Goal: Information Seeking & Learning: Compare options

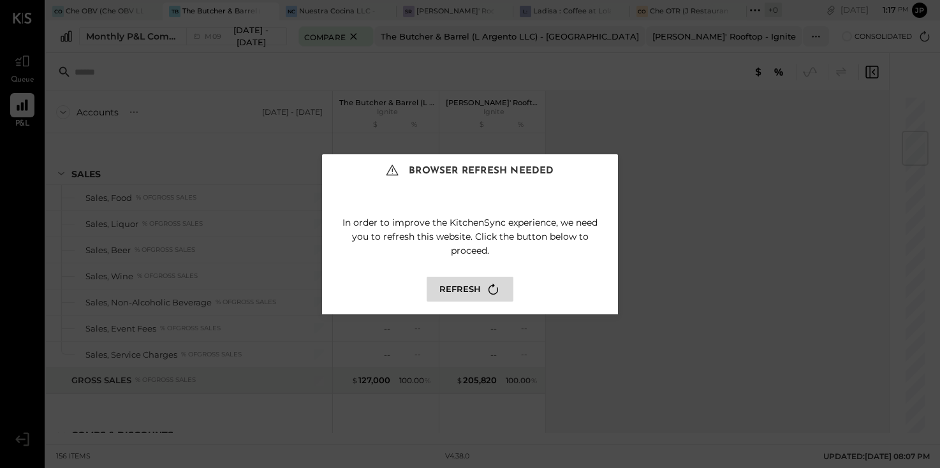
scroll to position [300, 0]
click at [450, 298] on button "Refresh" at bounding box center [470, 289] width 87 height 25
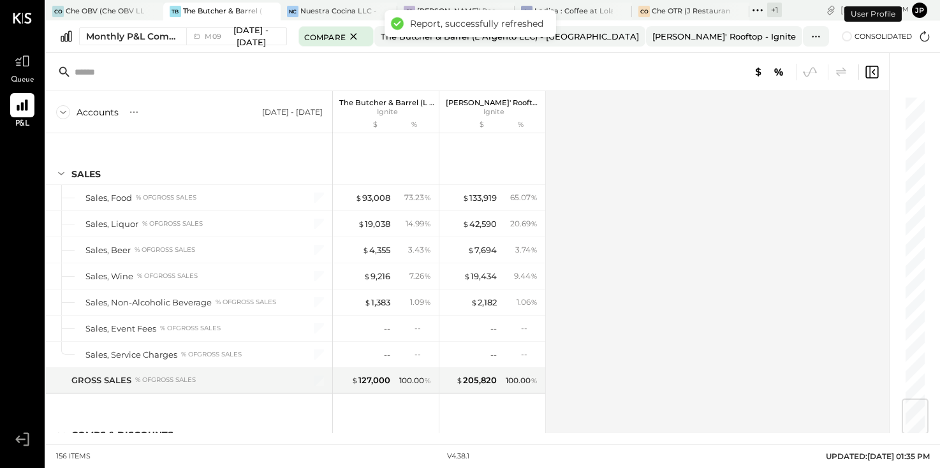
scroll to position [2567, 0]
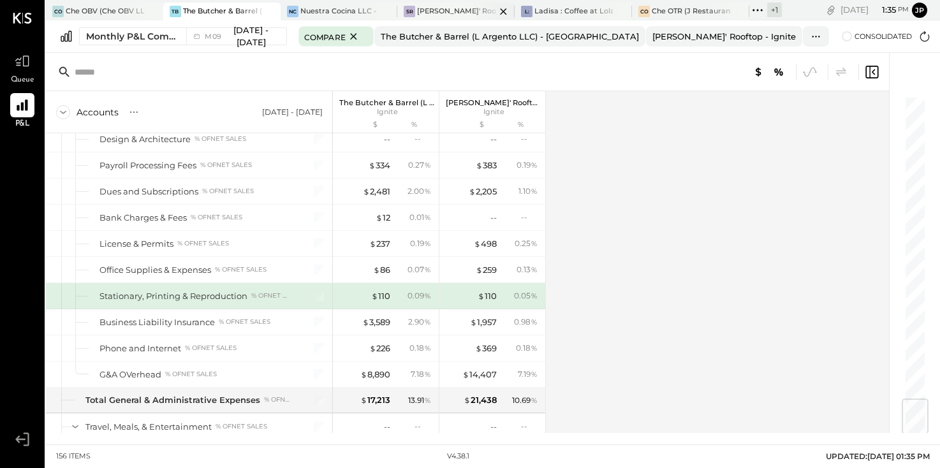
click at [433, 10] on div "[PERSON_NAME]' Rooftop - Ignite" at bounding box center [456, 11] width 78 height 10
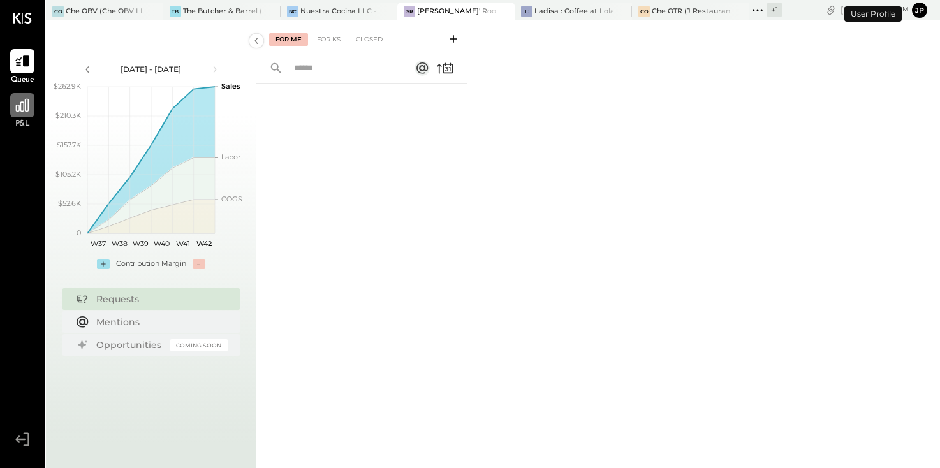
click at [19, 108] on icon at bounding box center [22, 105] width 13 height 13
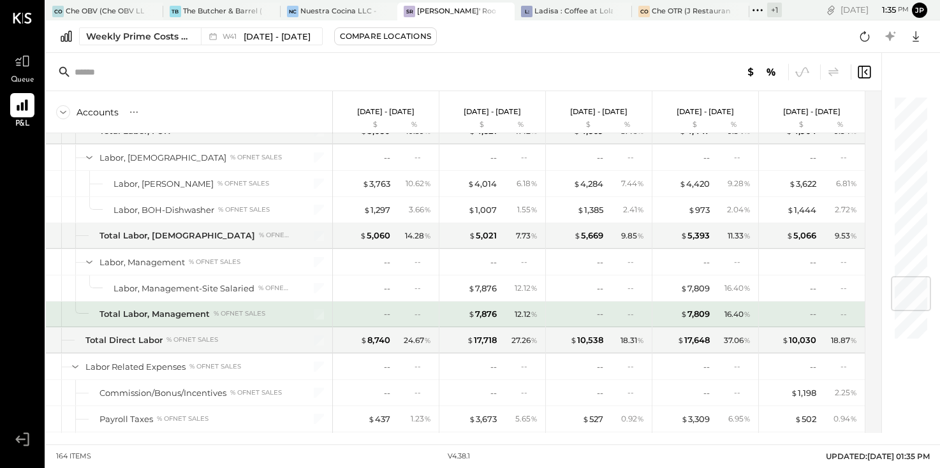
scroll to position [1532, 0]
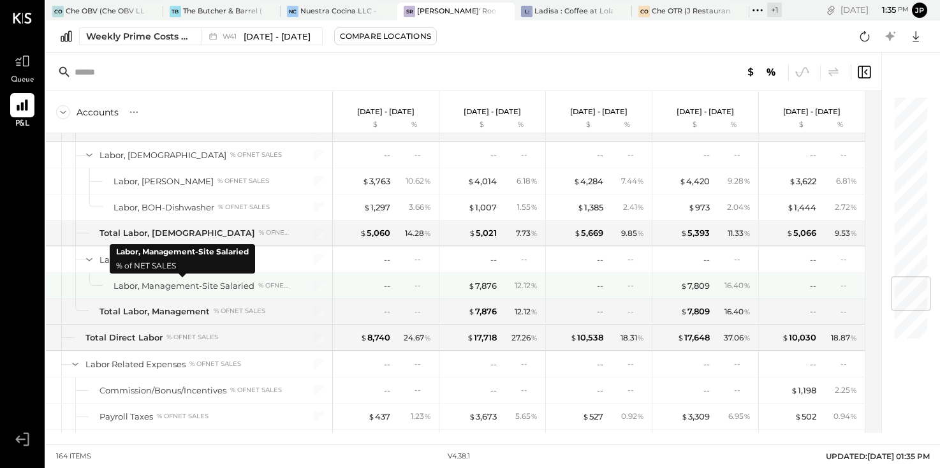
click at [221, 286] on div "Labor, Management-Site Salaried" at bounding box center [184, 286] width 141 height 12
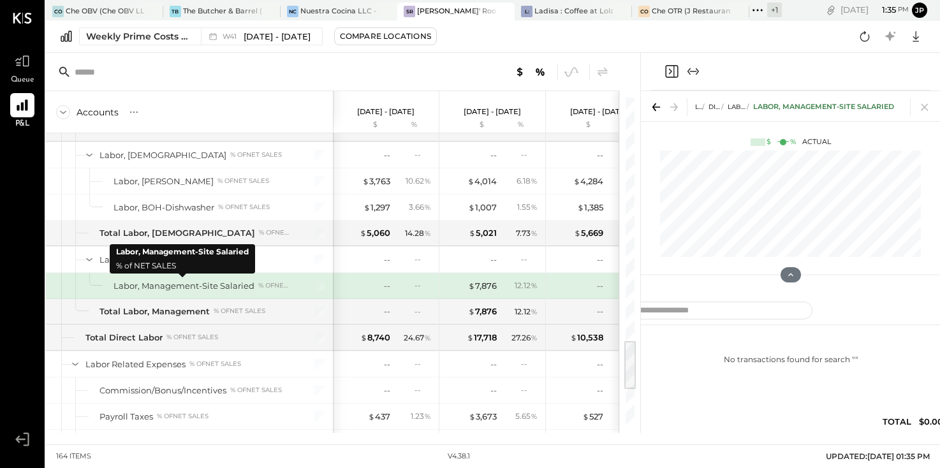
click at [221, 286] on div "Labor, Management-Site Salaried" at bounding box center [184, 286] width 141 height 12
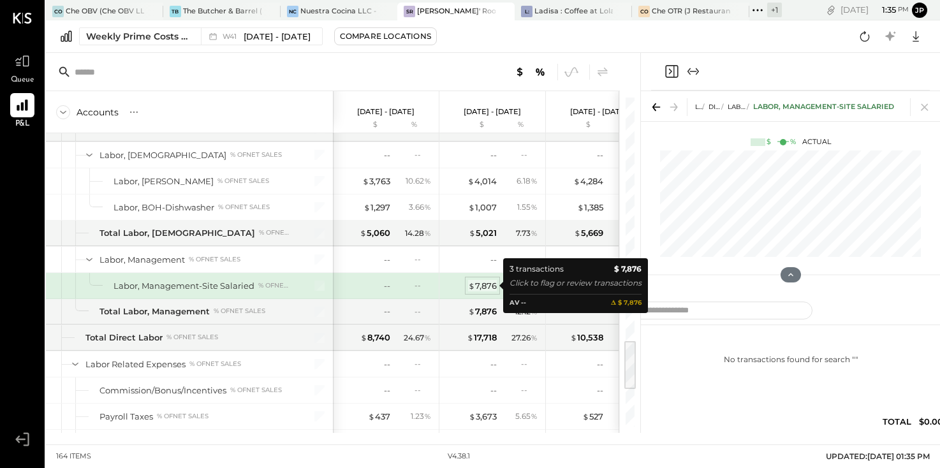
click at [487, 285] on div "$ 7,876" at bounding box center [482, 286] width 29 height 12
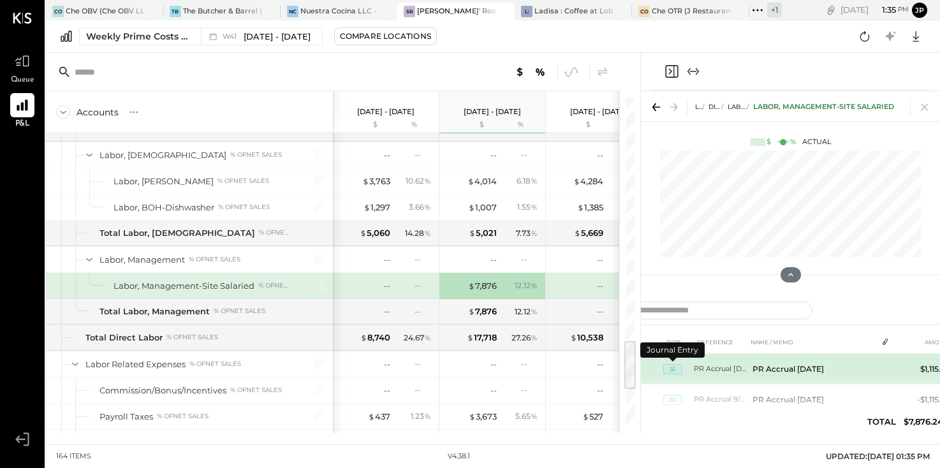
click at [674, 373] on span "JE" at bounding box center [672, 369] width 19 height 10
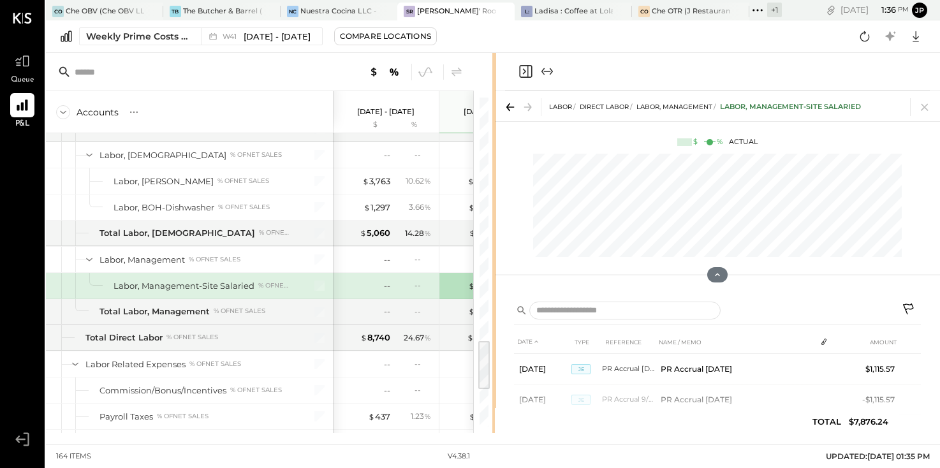
drag, startPoint x: 638, startPoint y: 69, endPoint x: 493, endPoint y: 74, distance: 144.9
click at [493, 74] on div at bounding box center [494, 243] width 4 height 380
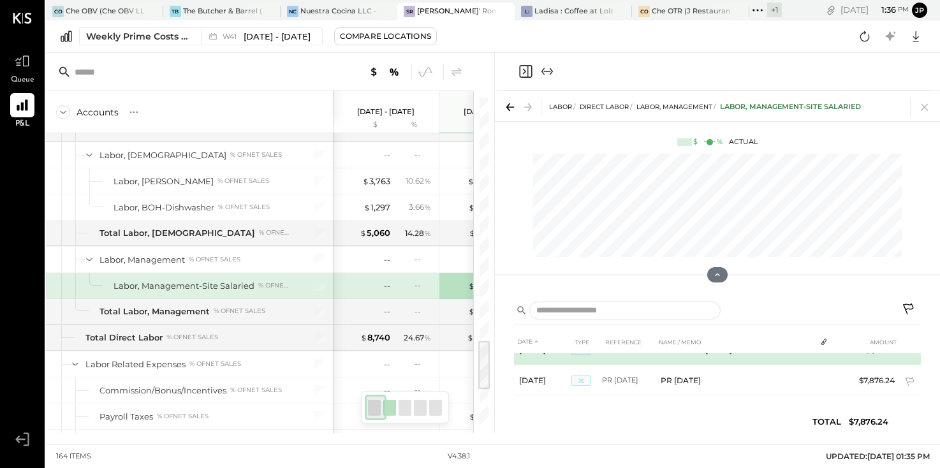
scroll to position [57, 0]
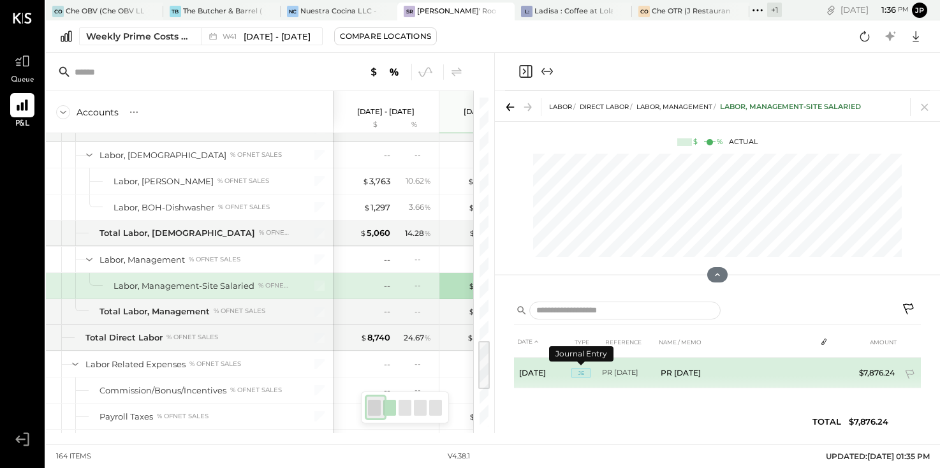
click at [586, 373] on span "JE" at bounding box center [581, 373] width 19 height 10
click at [585, 374] on span "JE" at bounding box center [581, 373] width 19 height 10
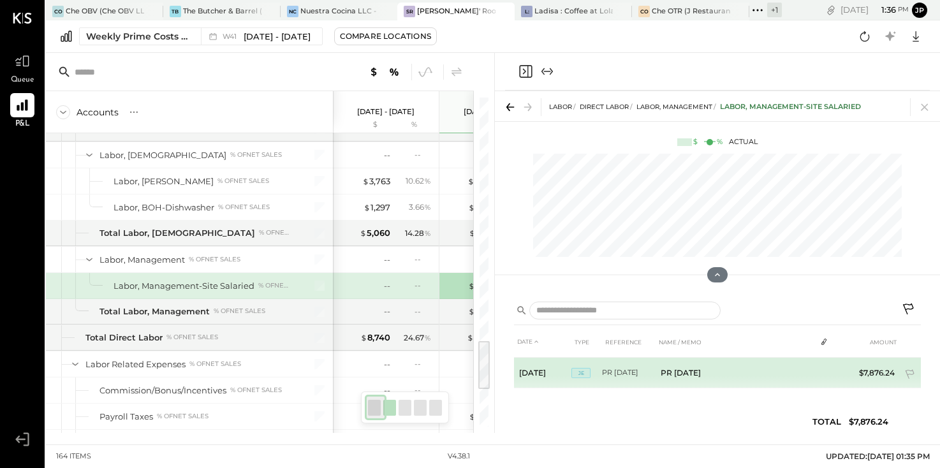
click at [635, 376] on td "PR 10/05/2025" at bounding box center [629, 373] width 54 height 31
click at [606, 369] on td "PR 10/05/2025" at bounding box center [629, 373] width 54 height 31
click at [580, 371] on span "JE" at bounding box center [581, 373] width 19 height 10
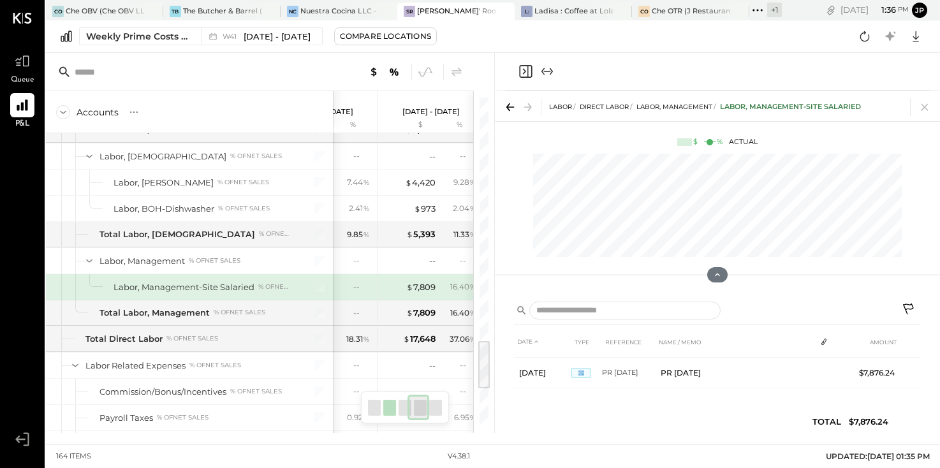
scroll to position [0, 280]
click at [419, 289] on div "$ 7,809" at bounding box center [415, 287] width 29 height 12
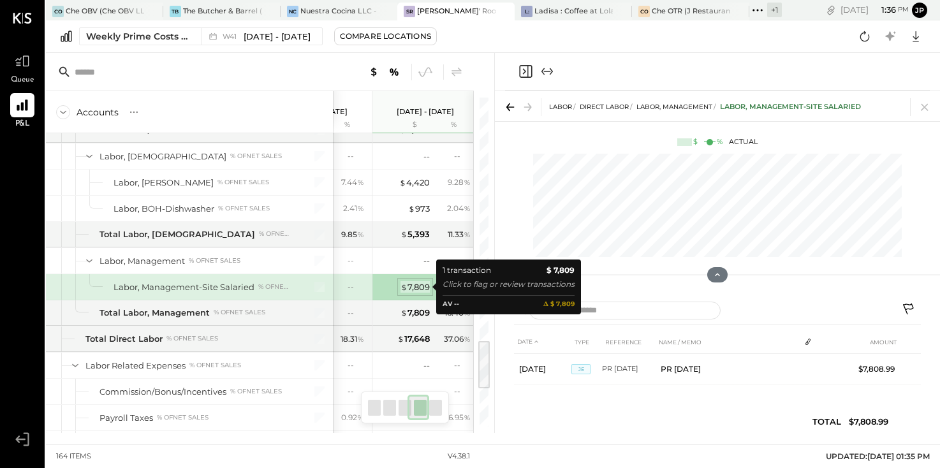
scroll to position [0, 0]
click at [414, 287] on div "$ 7,809" at bounding box center [415, 287] width 29 height 12
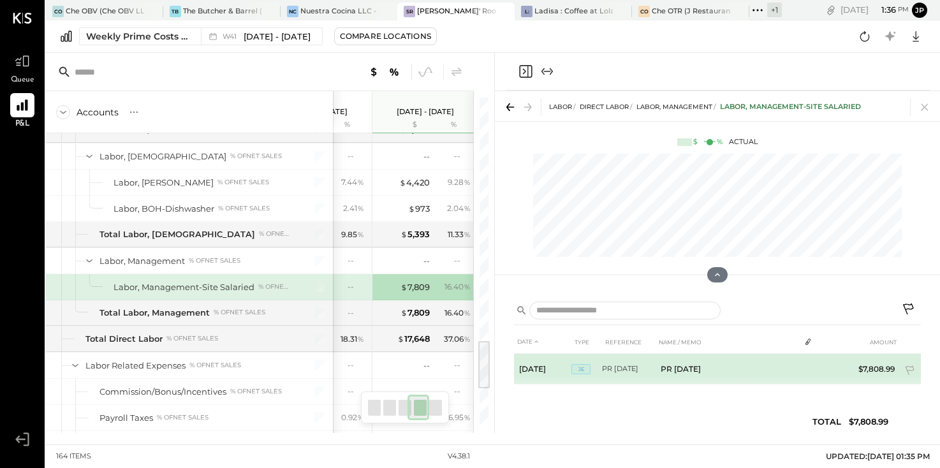
click at [680, 368] on td "PR [DATE]" at bounding box center [728, 369] width 144 height 31
click at [680, 369] on td "PR [DATE]" at bounding box center [728, 369] width 144 height 31
click at [583, 369] on span "JE" at bounding box center [581, 369] width 19 height 10
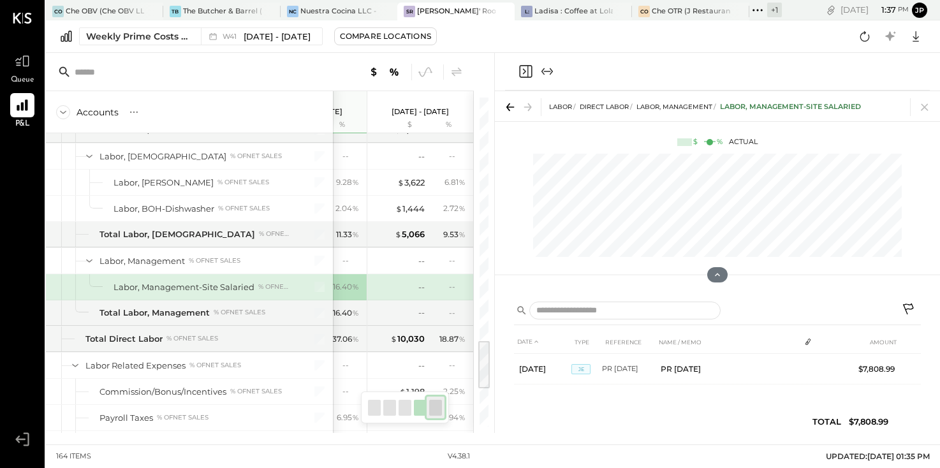
click at [549, 72] on icon "Expand panel (e)" at bounding box center [547, 71] width 15 height 15
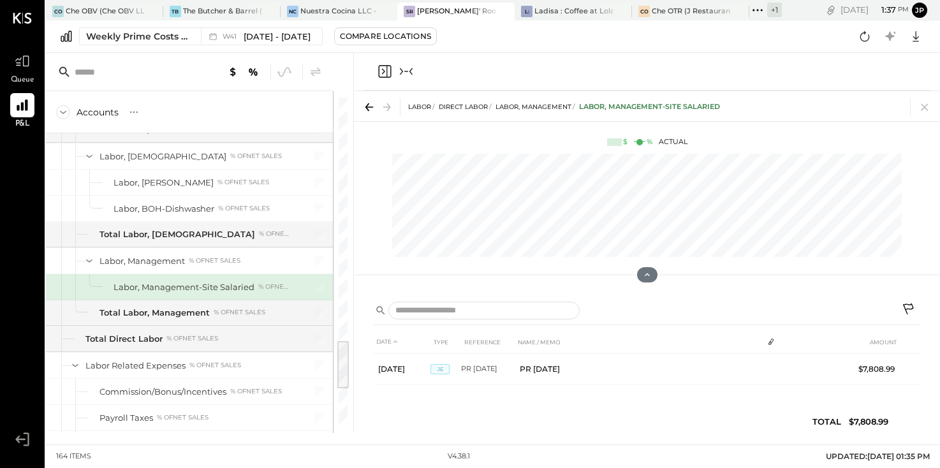
click at [353, 67] on div "Accounts S % GL Oct 6 - 12, 2025 $ % Sep 29 - Oct 5, 2025 $ % Sep 22 - 28, 2025…" at bounding box center [199, 243] width 307 height 380
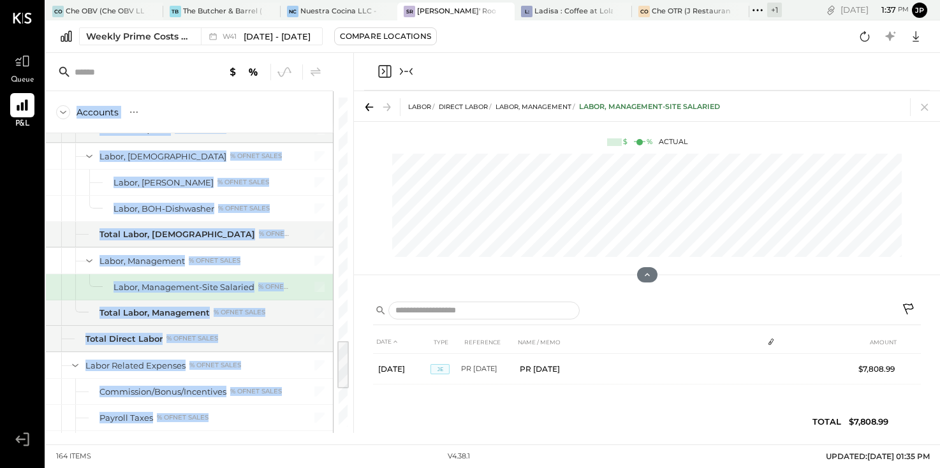
drag, startPoint x: 352, startPoint y: 70, endPoint x: 399, endPoint y: 71, distance: 47.2
click at [399, 71] on div "Accounts S % GL Oct 6 - 12, 2025 $ % Sep 29 - Oct 5, 2025 $ % Sep 22 - 28, 2025…" at bounding box center [493, 243] width 894 height 380
click at [385, 70] on icon "Close panel" at bounding box center [384, 71] width 15 height 15
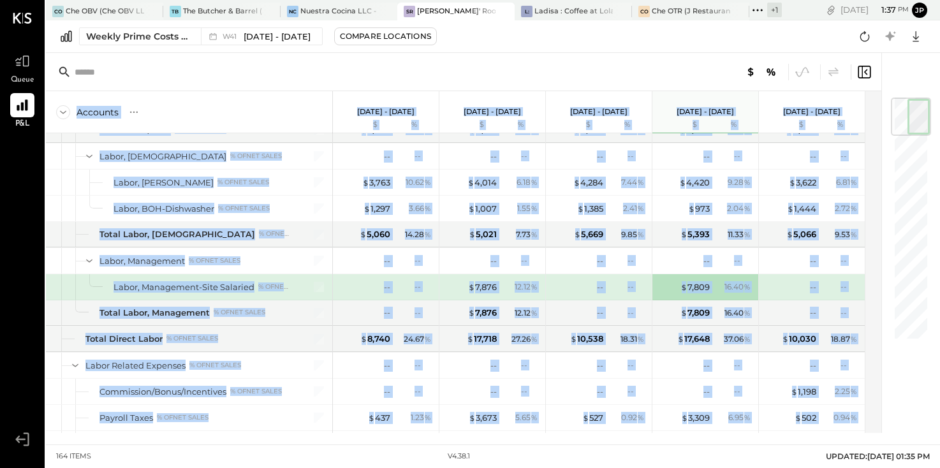
click at [577, 128] on div "$" at bounding box center [577, 125] width 51 height 10
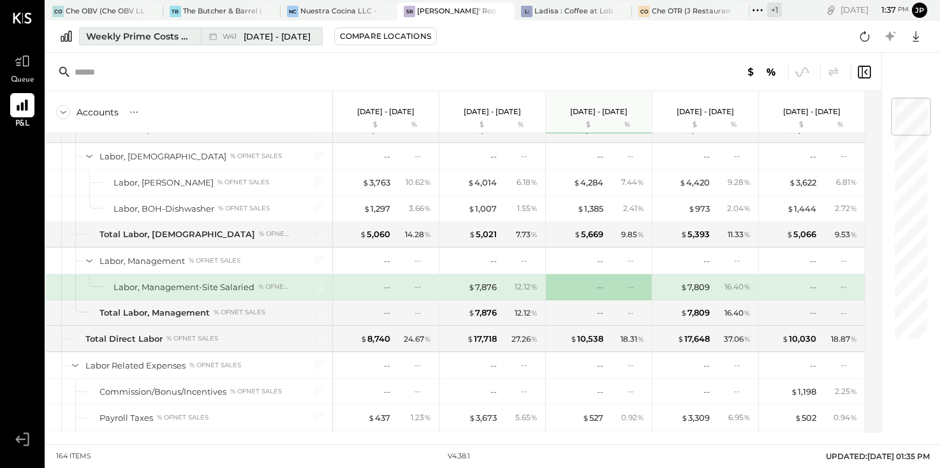
click at [284, 38] on span "[DATE] - [DATE]" at bounding box center [277, 37] width 67 height 12
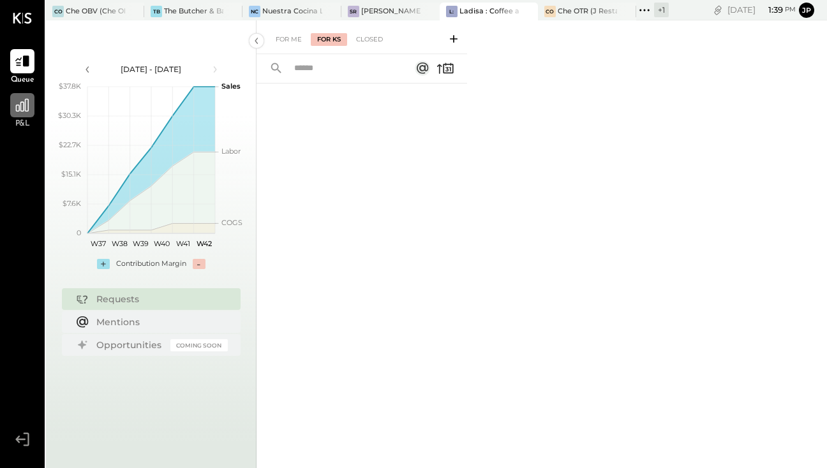
click at [26, 113] on icon at bounding box center [22, 105] width 17 height 17
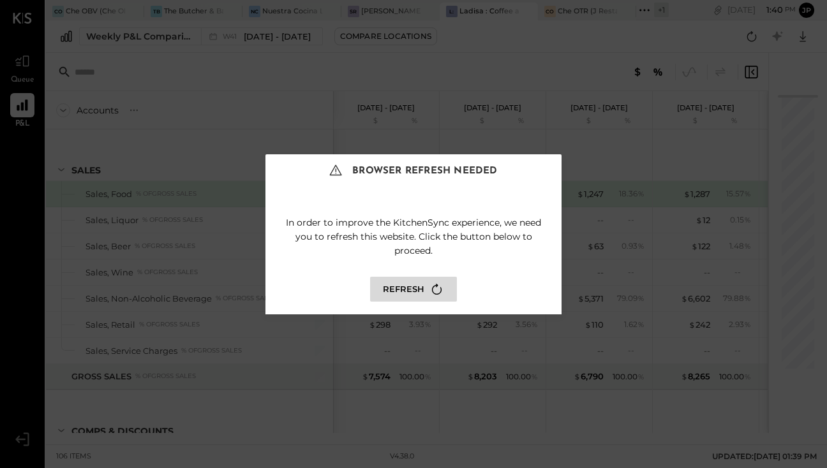
click at [397, 288] on button "Refresh" at bounding box center [413, 289] width 87 height 25
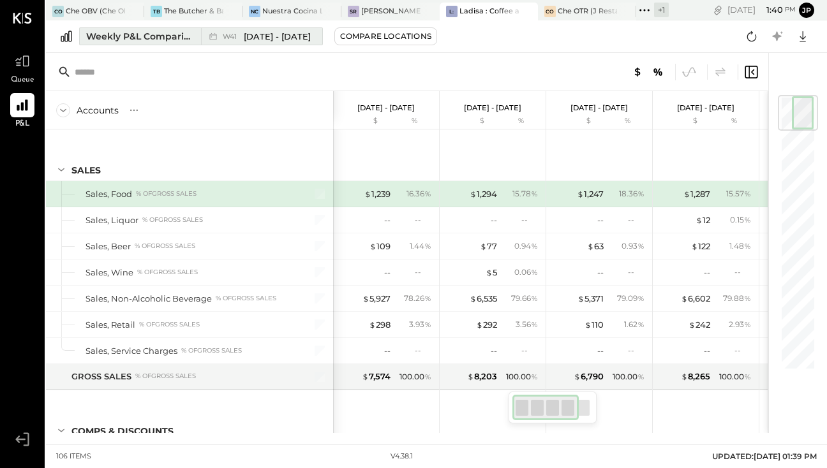
click at [154, 40] on div "Weekly P&L Comparison" at bounding box center [139, 36] width 107 height 13
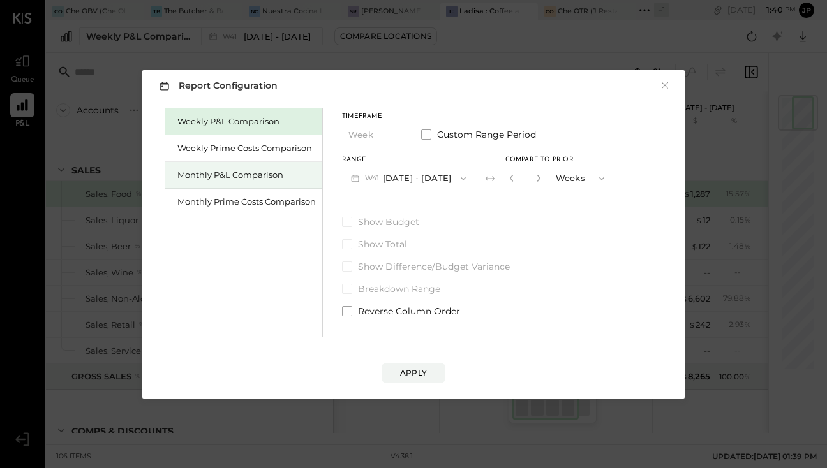
click at [231, 177] on div "Monthly P&L Comparison" at bounding box center [246, 175] width 138 height 12
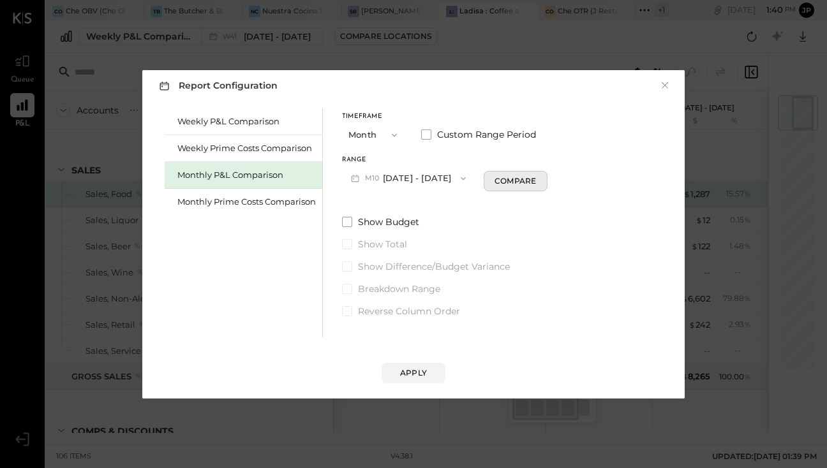
click at [498, 180] on div "Compare" at bounding box center [514, 180] width 41 height 11
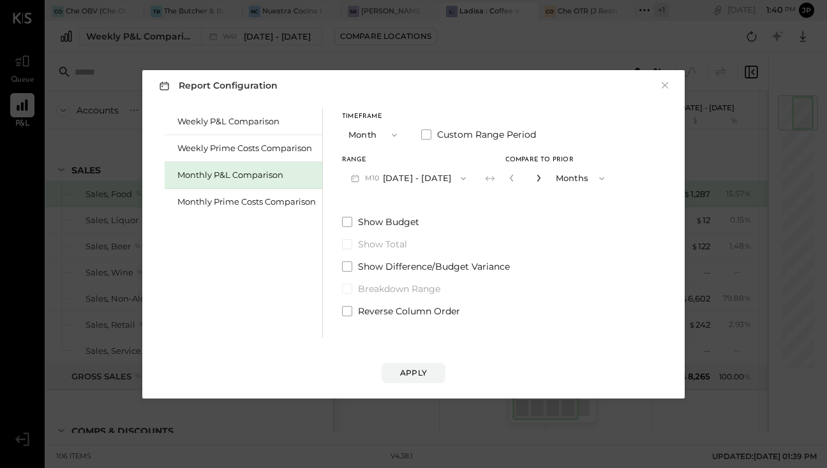
click at [535, 180] on icon "button" at bounding box center [539, 178] width 8 height 8
type input "*"
click at [420, 367] on div "Apply" at bounding box center [413, 372] width 27 height 11
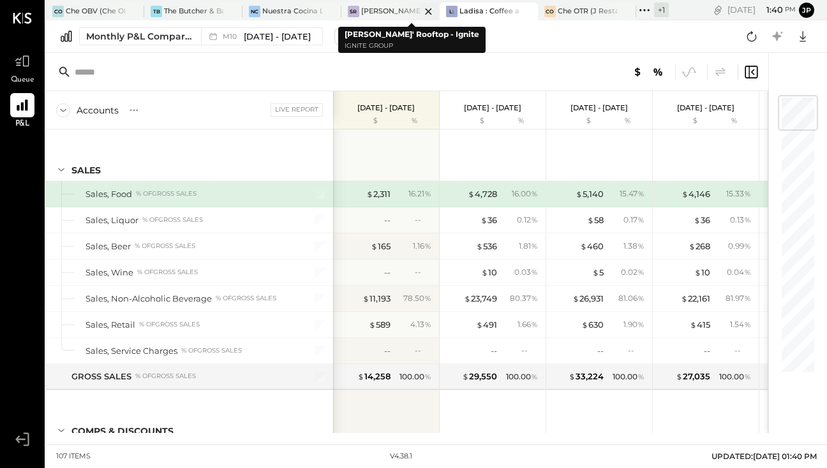
click at [372, 6] on div "[PERSON_NAME]' Rooftop - Ignite" at bounding box center [390, 11] width 59 height 10
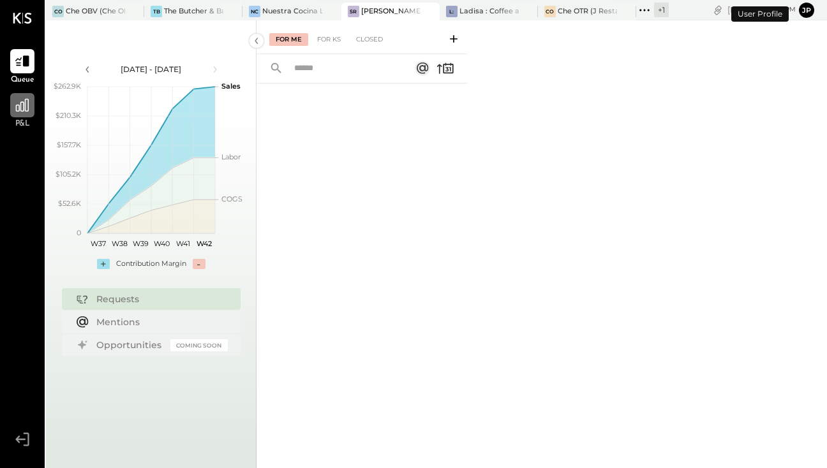
click at [27, 115] on div at bounding box center [22, 105] width 24 height 24
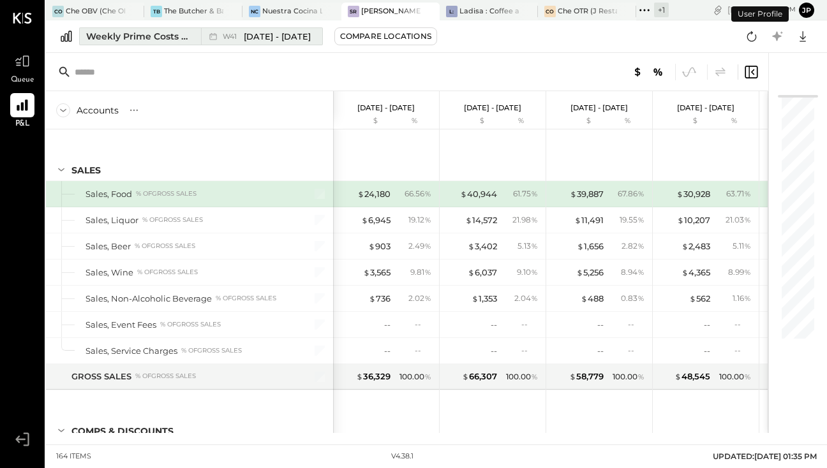
click at [151, 41] on div "Weekly Prime Costs Comparison" at bounding box center [139, 36] width 107 height 13
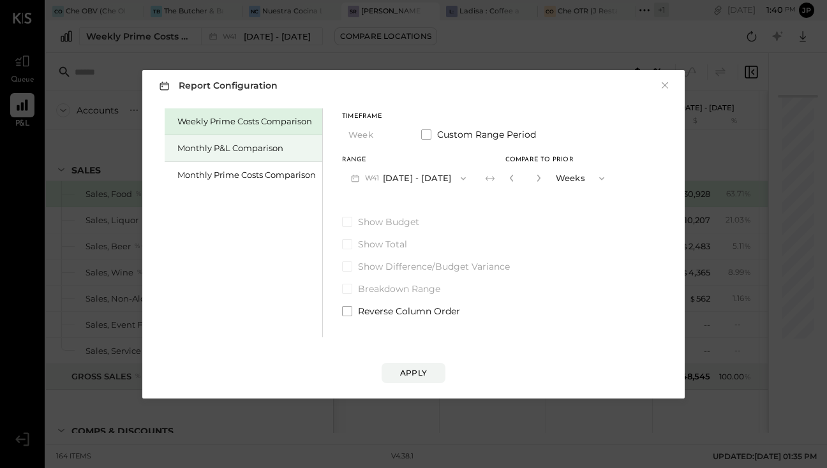
click at [202, 151] on div "Monthly P&L Comparison" at bounding box center [246, 148] width 138 height 12
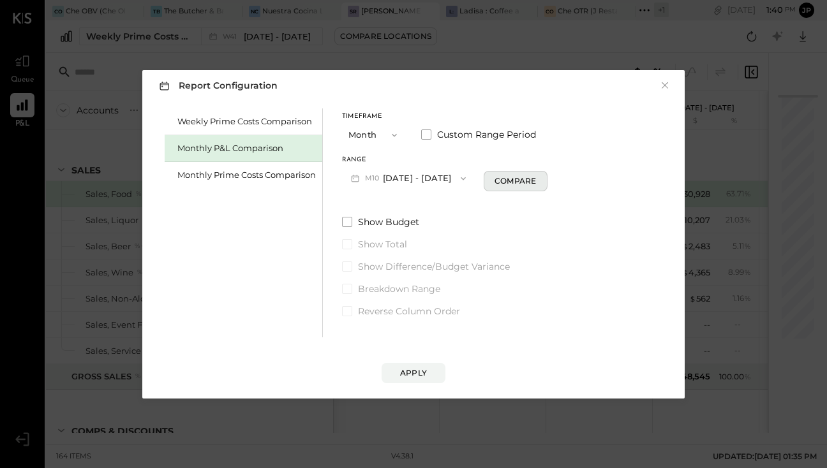
click at [506, 182] on div "Compare" at bounding box center [514, 180] width 41 height 11
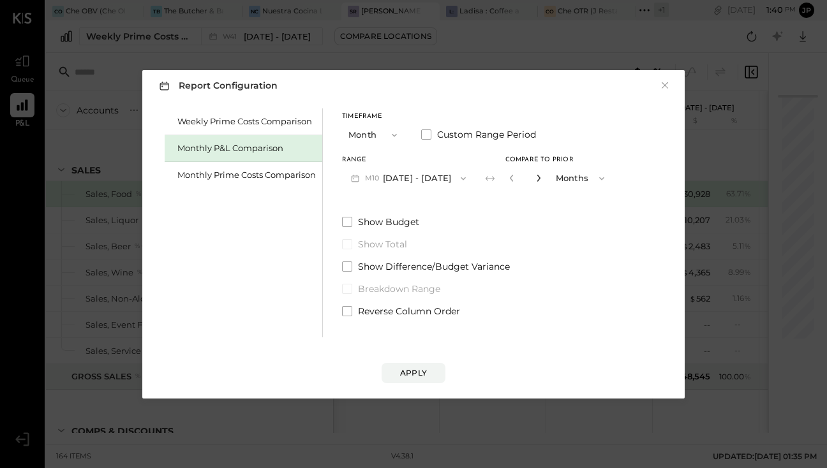
click at [535, 180] on icon "button" at bounding box center [539, 178] width 8 height 8
type input "*"
click at [424, 364] on button "Apply" at bounding box center [413, 373] width 64 height 20
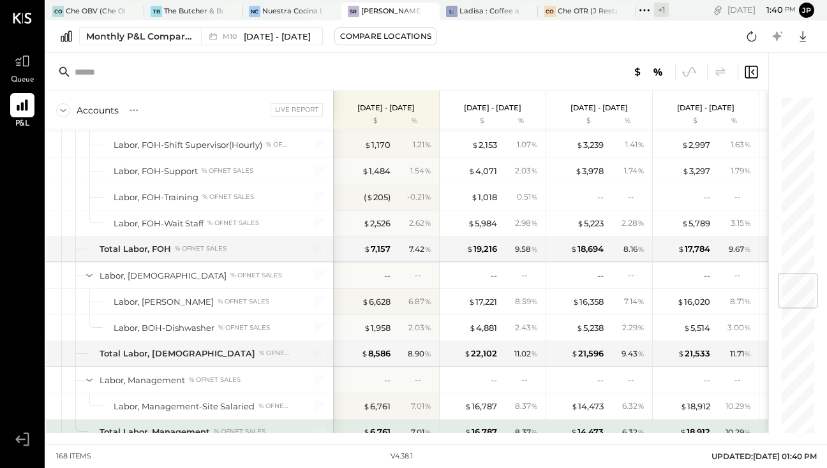
scroll to position [1498, 0]
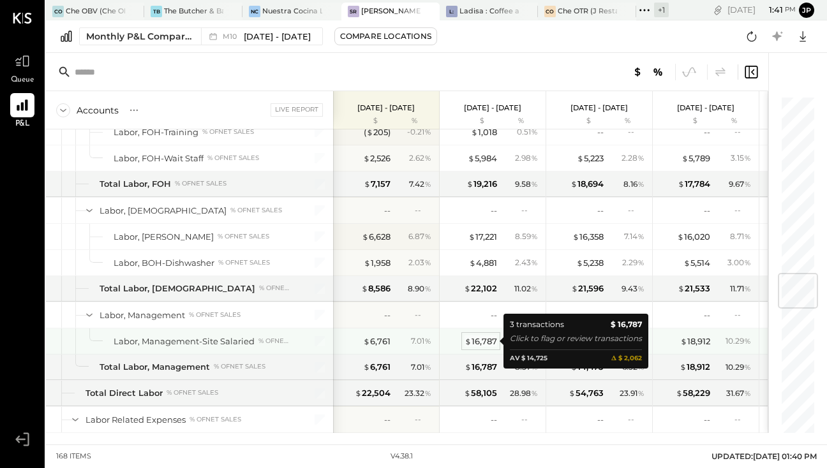
click at [485, 343] on div "$ 16,787" at bounding box center [480, 342] width 33 height 12
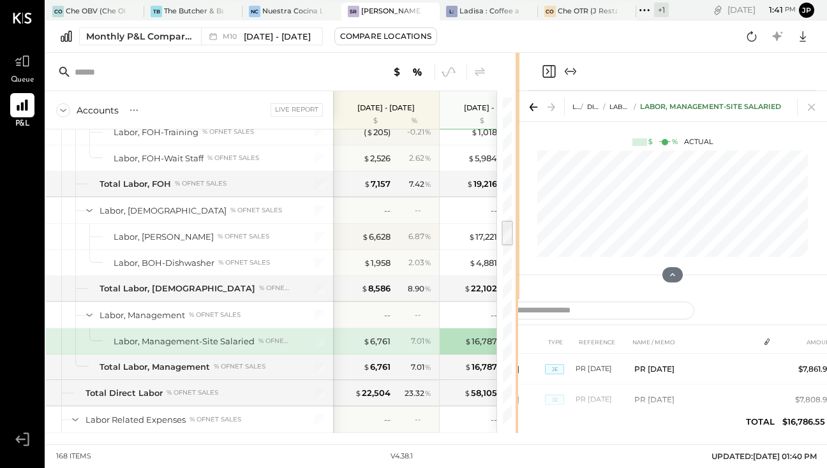
drag, startPoint x: 639, startPoint y: 73, endPoint x: 524, endPoint y: 85, distance: 116.2
click at [524, 85] on div "Accounts S % GL Live Report [DATE] - [DATE] $ % [DATE] - [DATE] $ % [DATE] - [D…" at bounding box center [436, 243] width 781 height 380
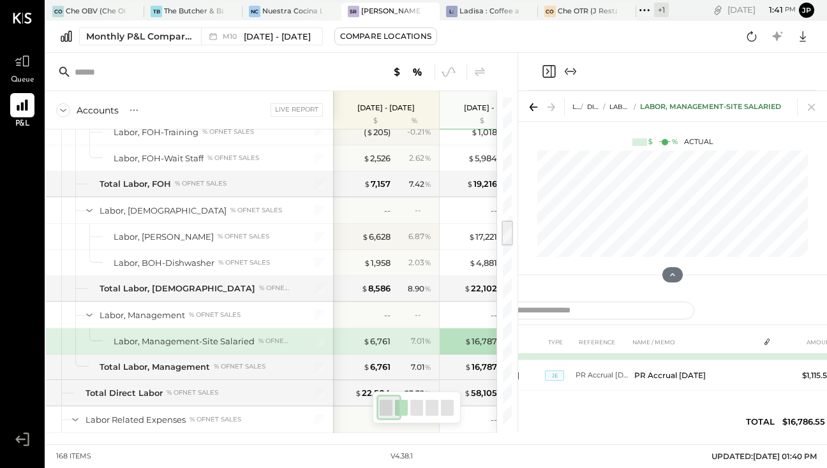
scroll to position [57, 0]
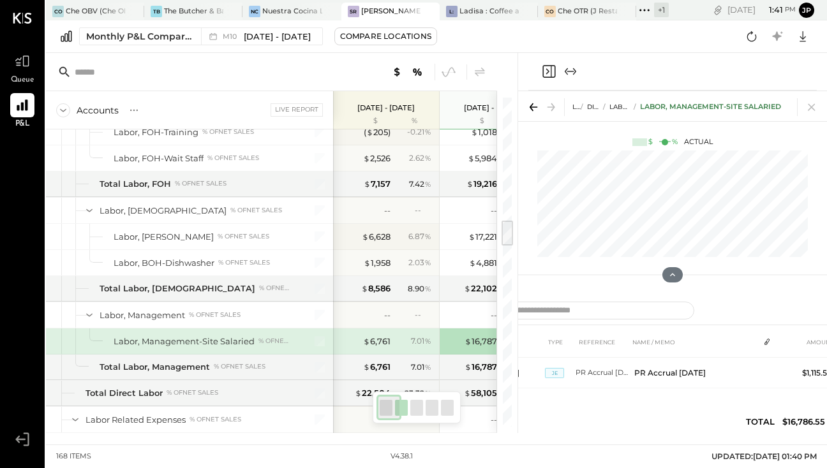
click at [464, 331] on div "$ 16,787 8.37 %" at bounding box center [494, 342] width 96 height 26
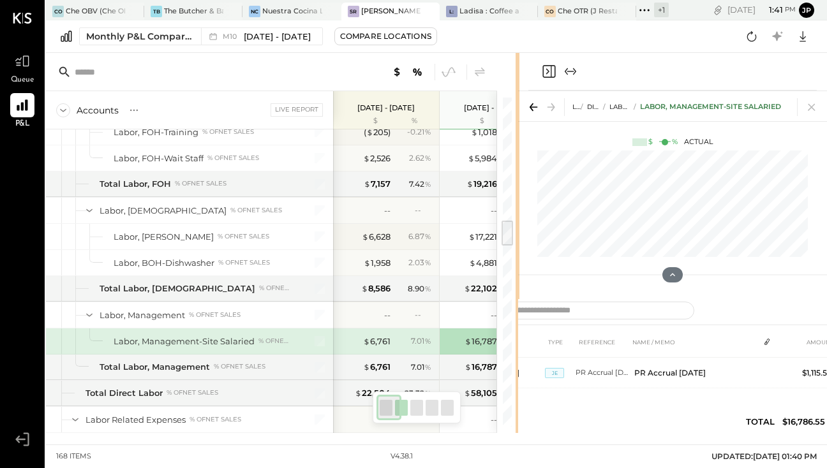
drag, startPoint x: 517, startPoint y: 75, endPoint x: 636, endPoint y: 85, distance: 119.1
click at [637, 85] on div "Accounts S % GL Live Report [DATE] - [DATE] $ % [DATE] - [DATE] $ % [DATE] - [D…" at bounding box center [436, 243] width 781 height 380
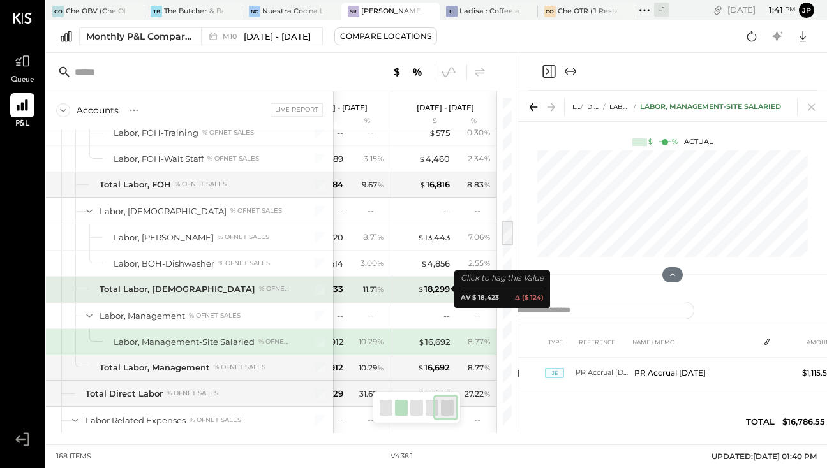
scroll to position [0, 369]
